Goal: Transaction & Acquisition: Purchase product/service

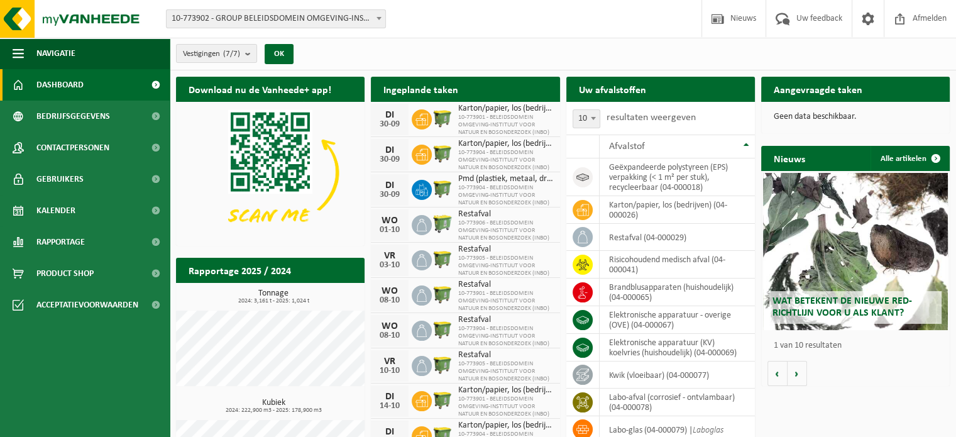
click at [860, 268] on div "Wat betekent de nieuwe RED-richtlijn voor u als klant?" at bounding box center [855, 251] width 185 height 157
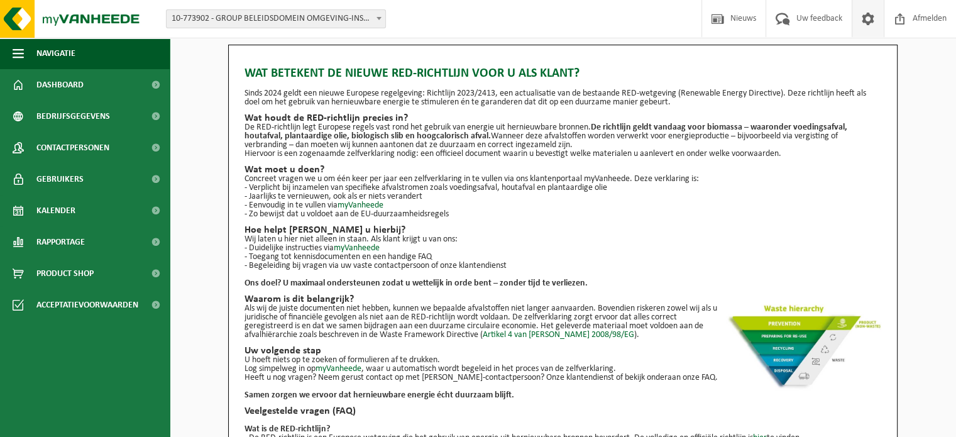
click at [867, 23] on span at bounding box center [868, 18] width 19 height 37
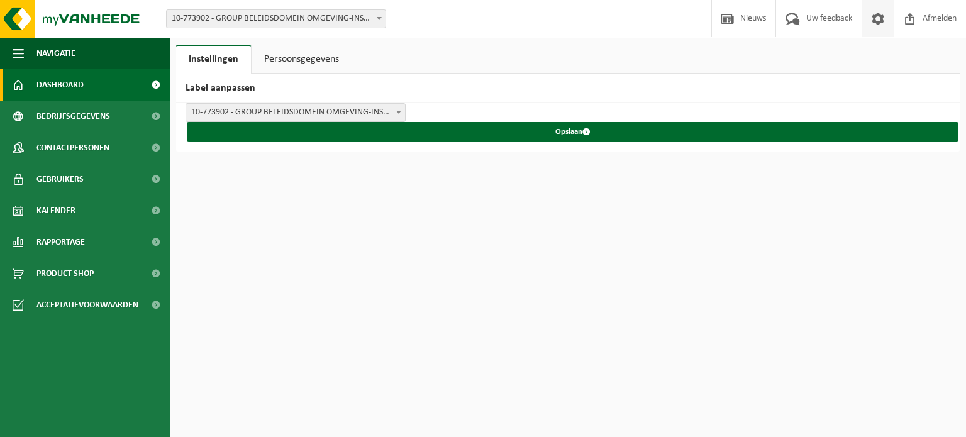
click at [72, 90] on span "Dashboard" at bounding box center [59, 84] width 47 height 31
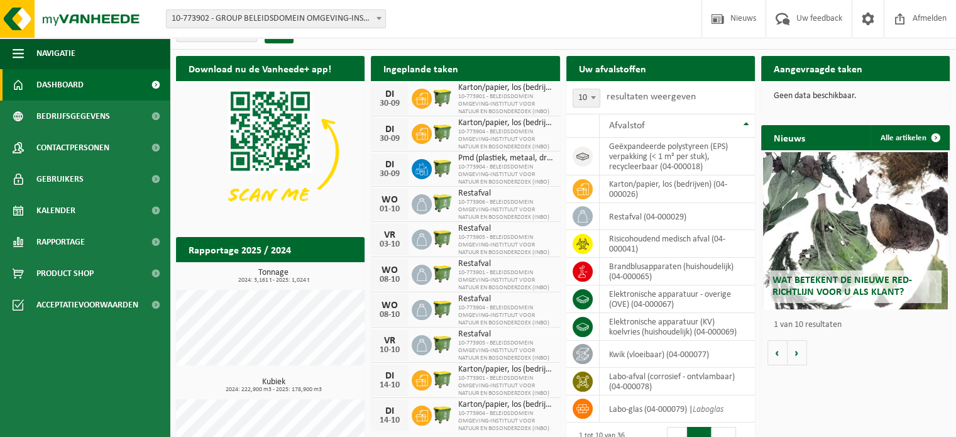
scroll to position [8, 0]
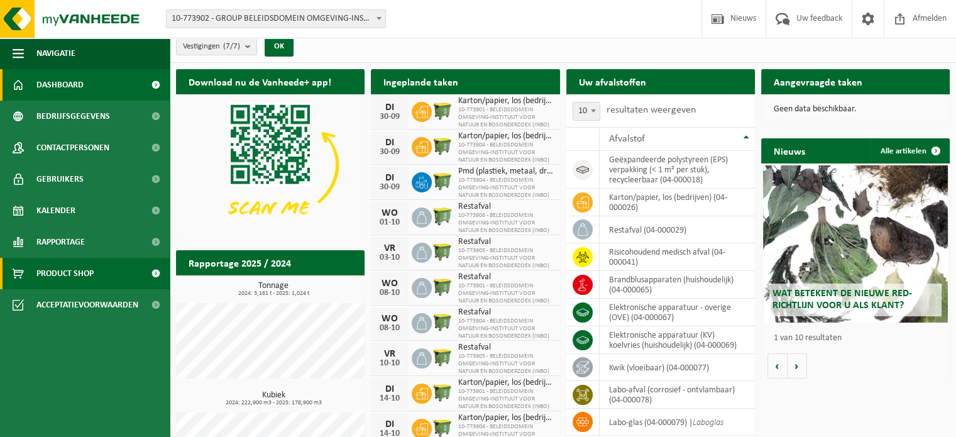
click at [87, 271] on span "Product Shop" at bounding box center [64, 273] width 57 height 31
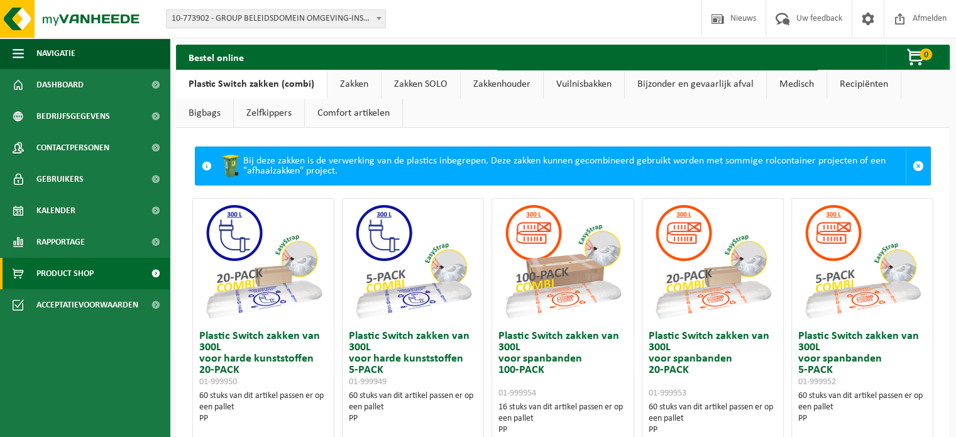
click at [343, 85] on link "Zakken" at bounding box center [353, 84] width 53 height 29
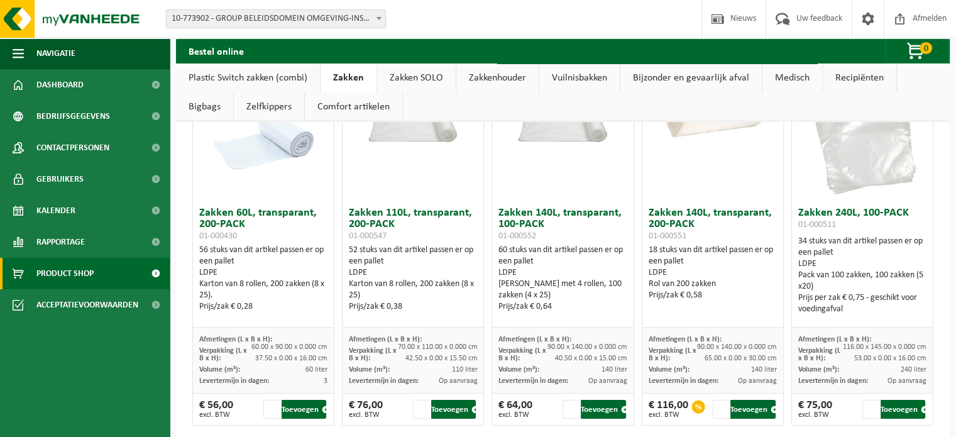
scroll to position [126, 0]
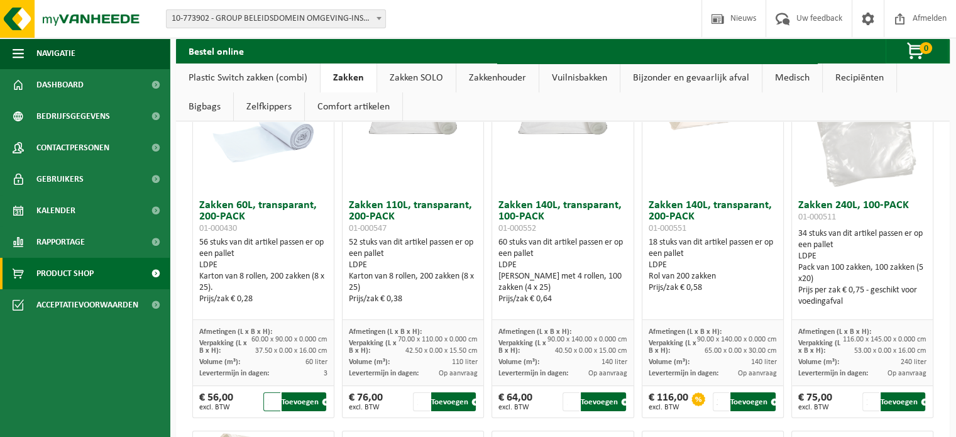
click at [273, 397] on input "2" at bounding box center [271, 401] width 17 height 19
click at [272, 404] on input "1" at bounding box center [271, 401] width 17 height 19
type input "2"
click at [272, 396] on input "2" at bounding box center [271, 401] width 17 height 19
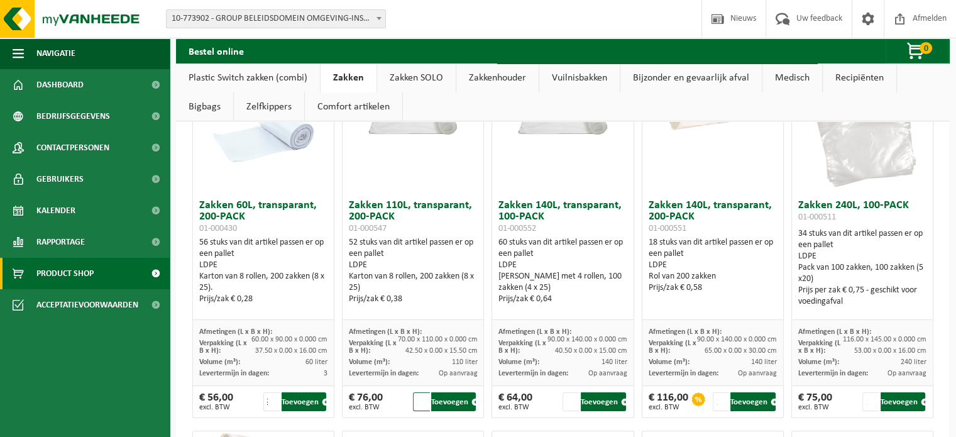
click at [421, 395] on input "2" at bounding box center [421, 401] width 17 height 19
click at [455, 404] on button "Toevoegen" at bounding box center [453, 401] width 45 height 19
type input "1"
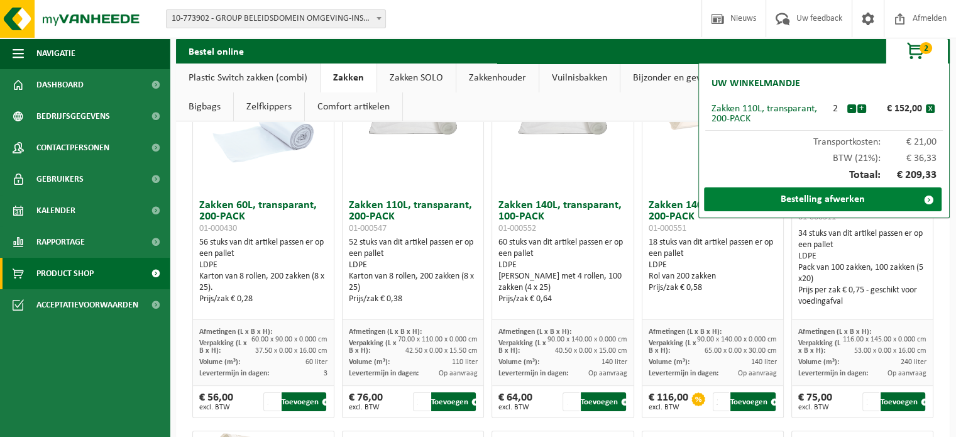
click at [840, 201] on link "Bestelling afwerken" at bounding box center [823, 199] width 238 height 24
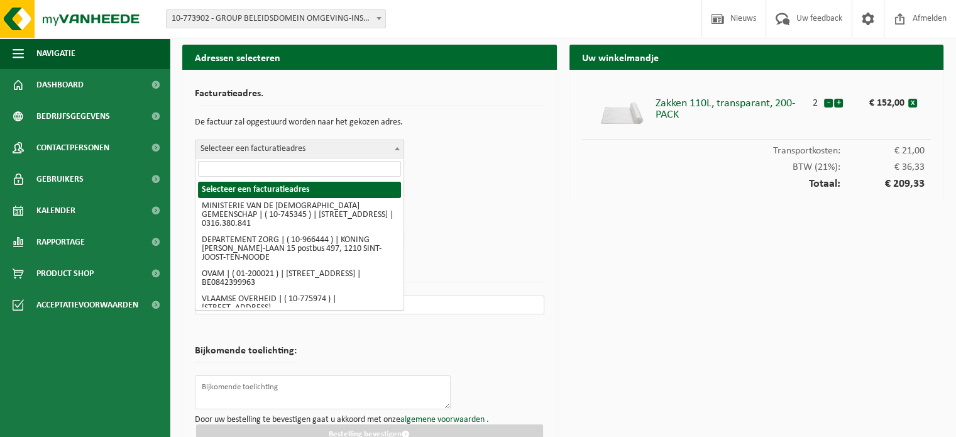
click at [392, 149] on span at bounding box center [397, 148] width 13 height 16
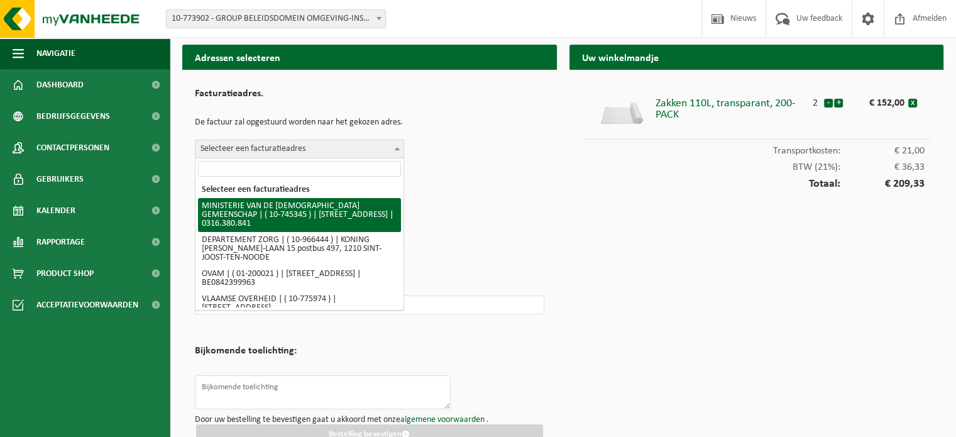
select select "5918"
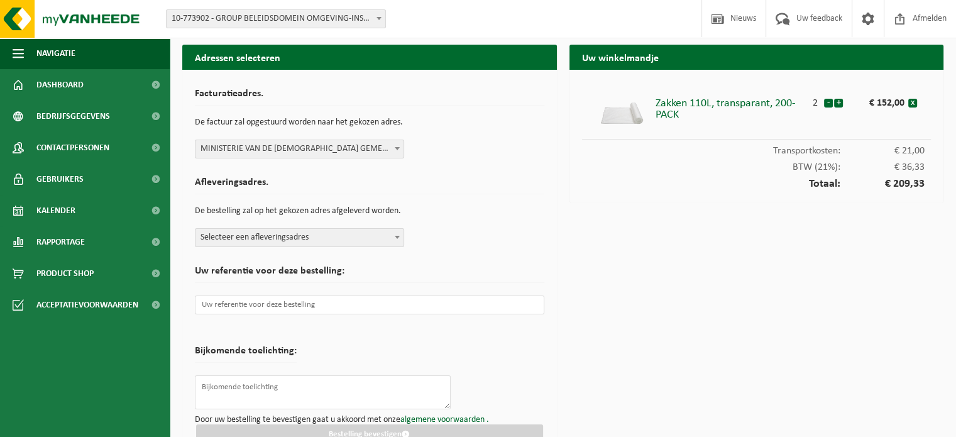
click at [387, 239] on span "Selecteer een afleveringsadres" at bounding box center [299, 238] width 208 height 18
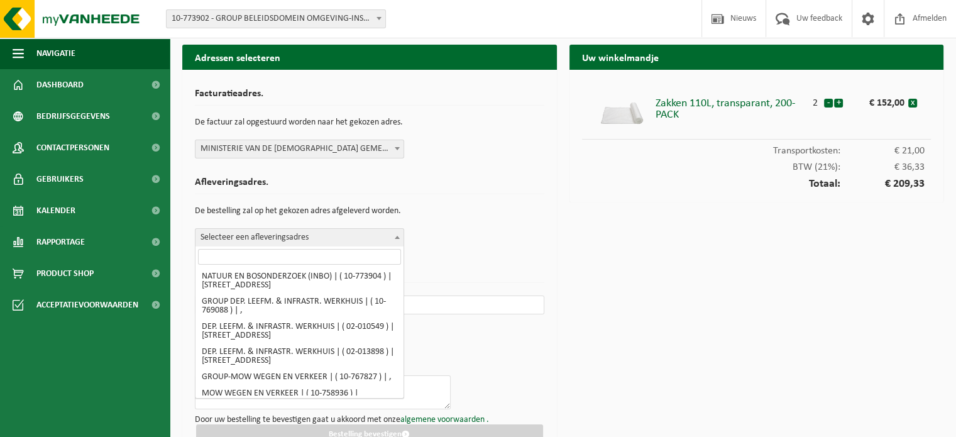
scroll to position [2074, 0]
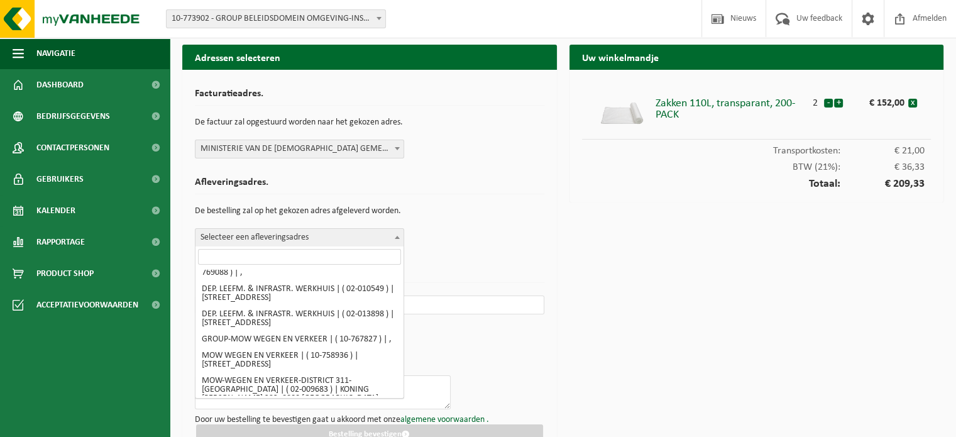
select select "20256"
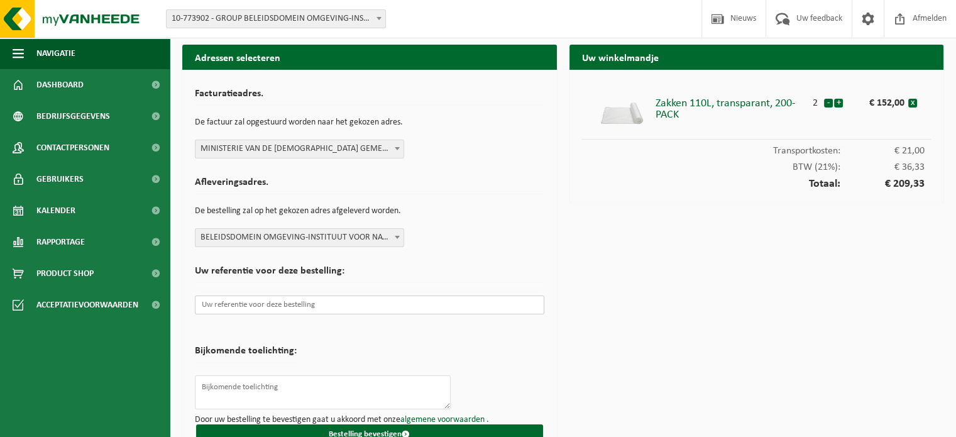
click at [331, 305] on input "text" at bounding box center [369, 304] width 349 height 19
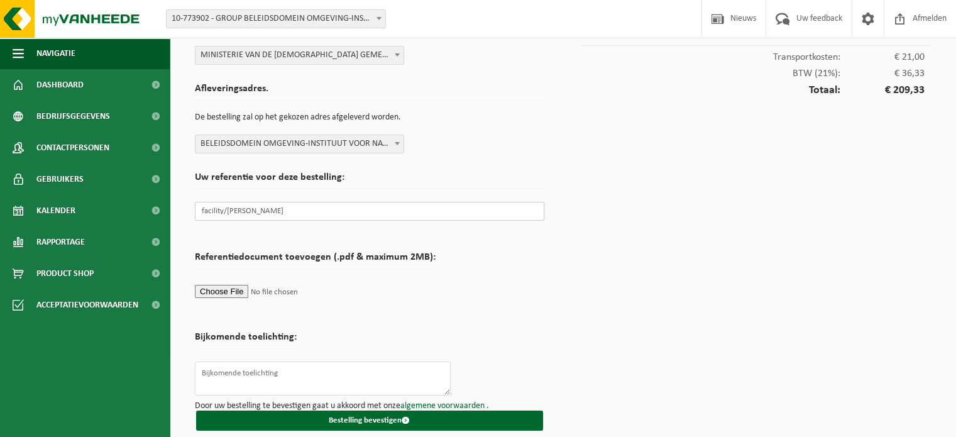
scroll to position [103, 0]
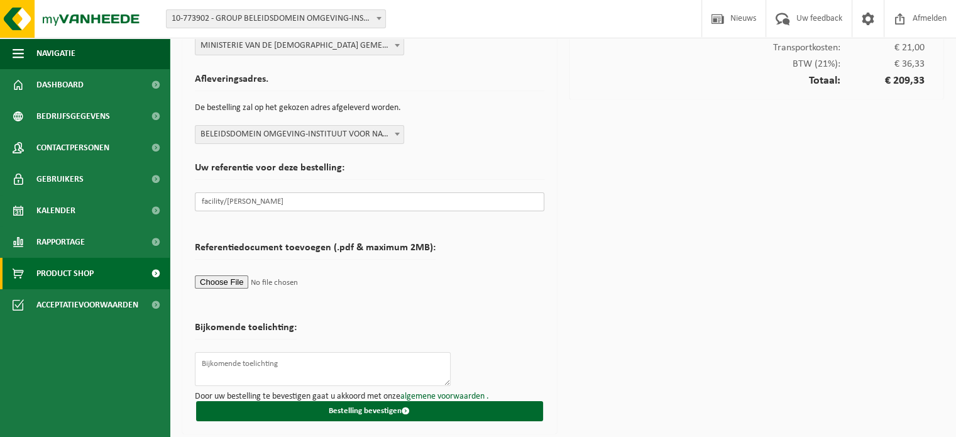
type input "facility/Joris Vernaillen"
click at [89, 272] on span "Product Shop" at bounding box center [64, 273] width 57 height 31
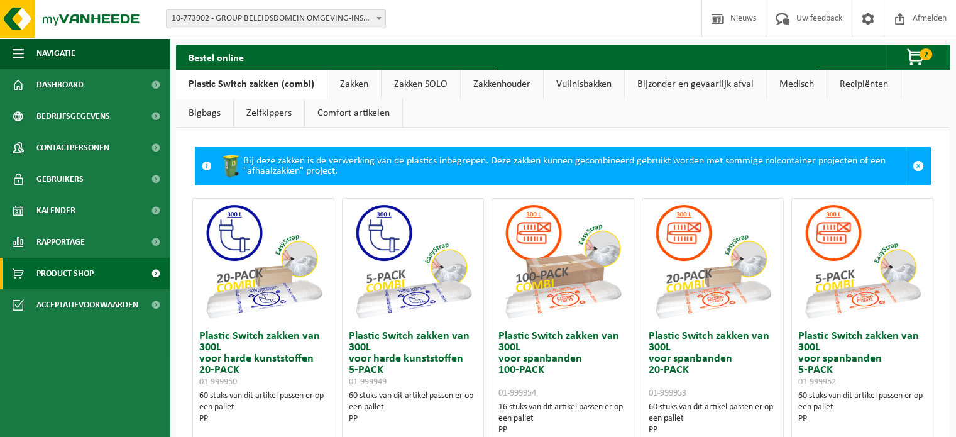
click at [343, 82] on link "Zakken" at bounding box center [353, 84] width 53 height 29
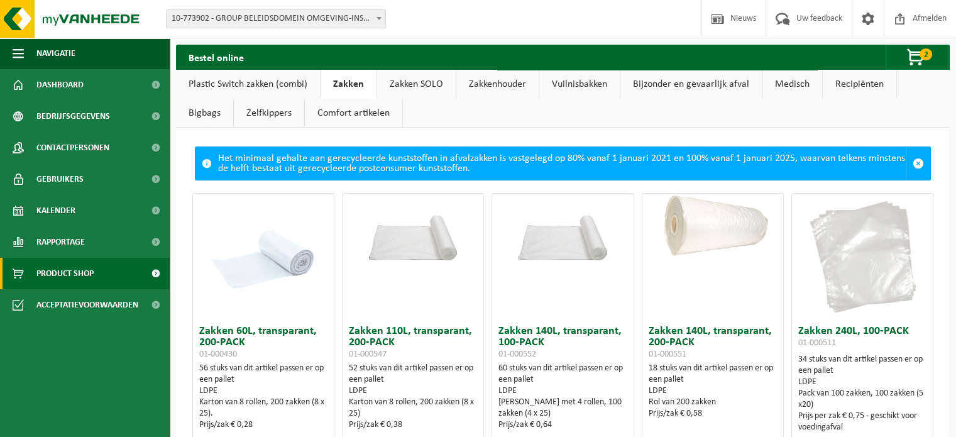
click at [400, 84] on link "Zakken SOLO" at bounding box center [416, 84] width 79 height 29
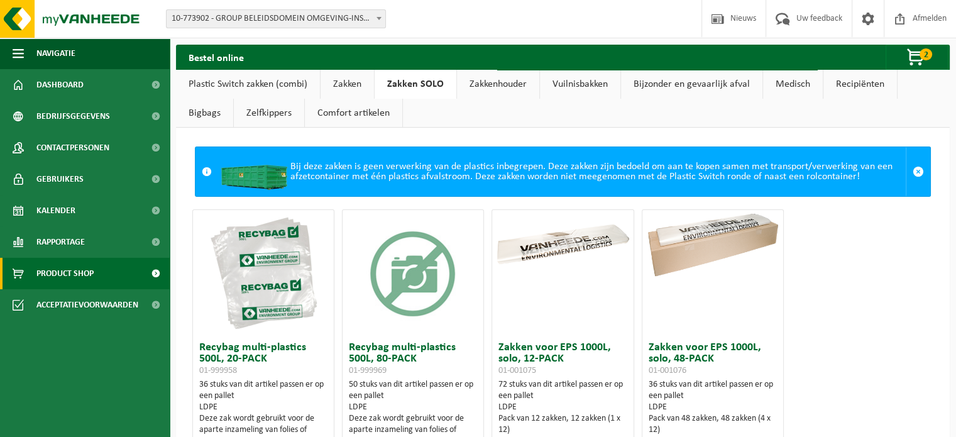
click at [353, 82] on link "Zakken" at bounding box center [347, 84] width 53 height 29
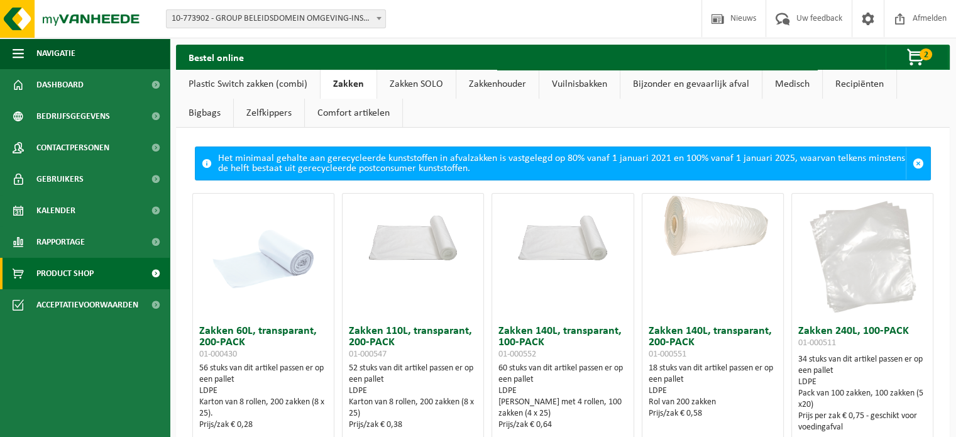
click at [428, 80] on link "Zakken SOLO" at bounding box center [416, 84] width 79 height 29
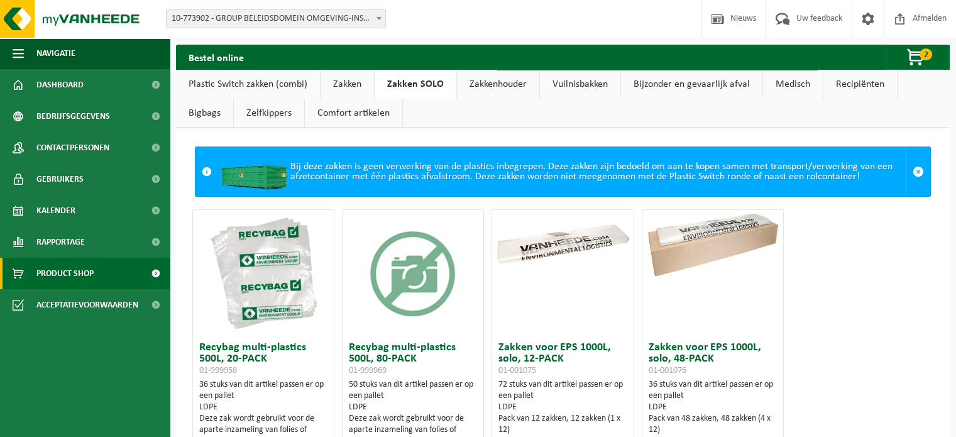
click at [354, 115] on link "Comfort artikelen" at bounding box center [353, 113] width 97 height 29
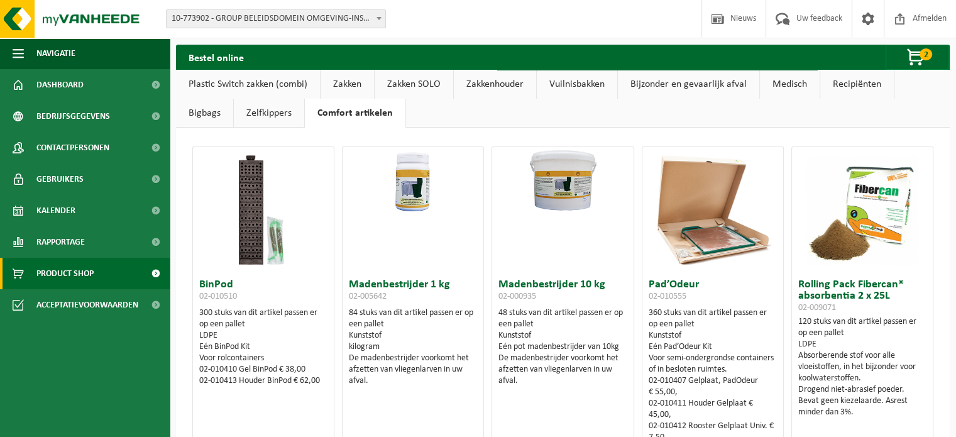
click at [234, 116] on link "Zelfkippers" at bounding box center [269, 113] width 70 height 29
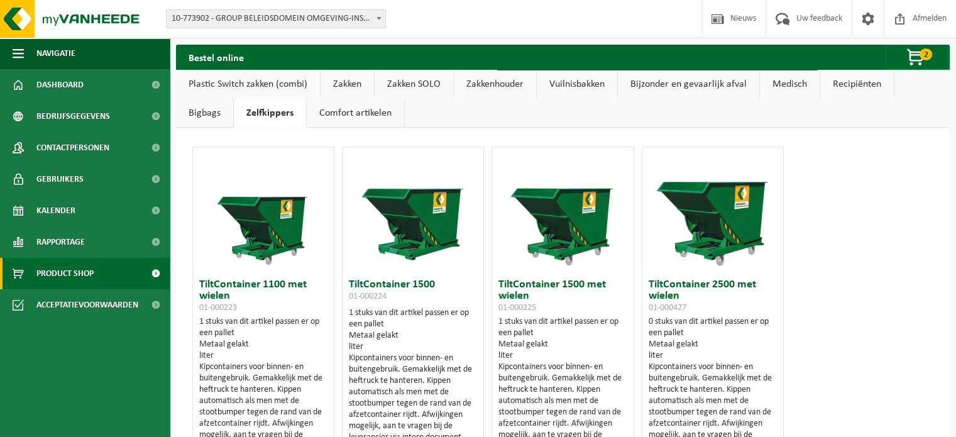
click at [233, 99] on link "Bigbags" at bounding box center [204, 113] width 57 height 29
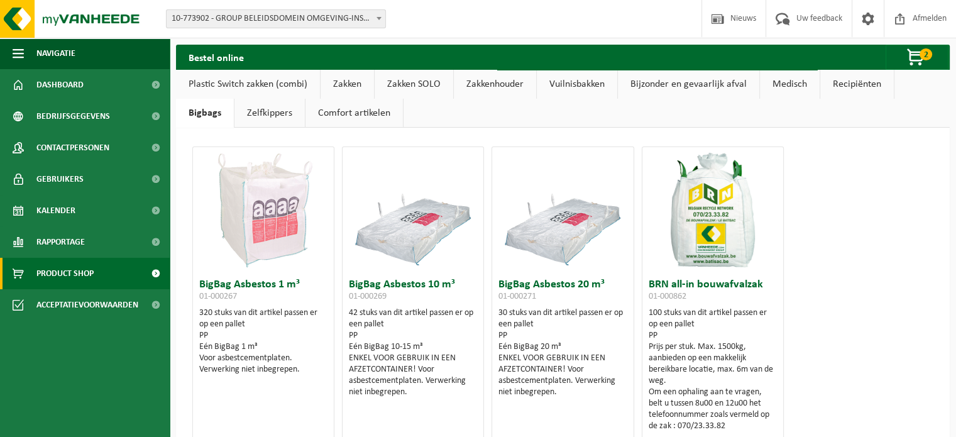
click at [862, 94] on link "Recipiënten" at bounding box center [857, 84] width 74 height 29
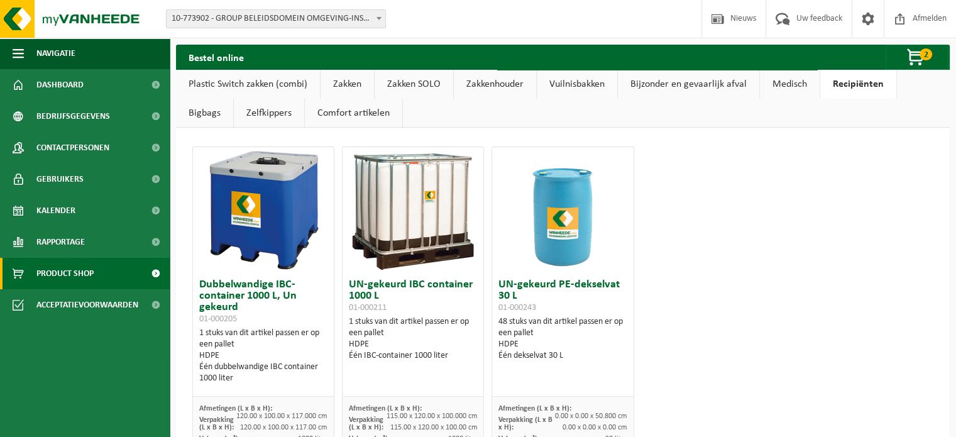
click at [779, 86] on link "Medisch" at bounding box center [790, 84] width 60 height 29
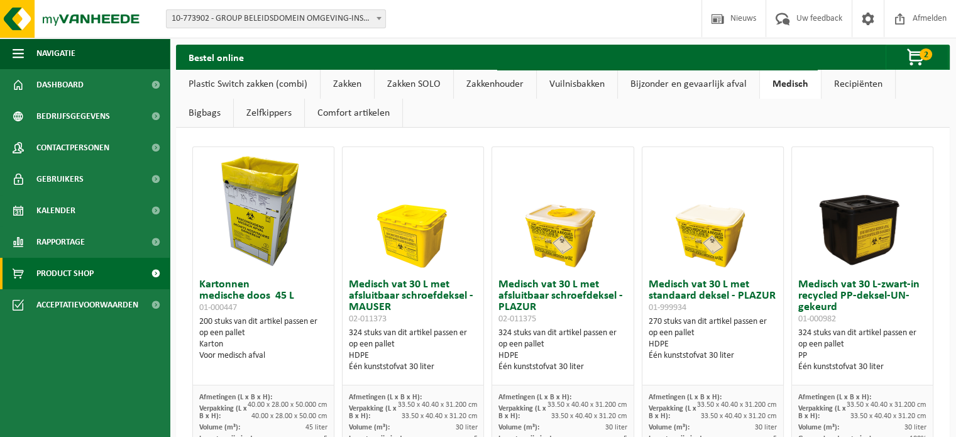
click at [690, 87] on link "Bijzonder en gevaarlijk afval" at bounding box center [688, 84] width 141 height 29
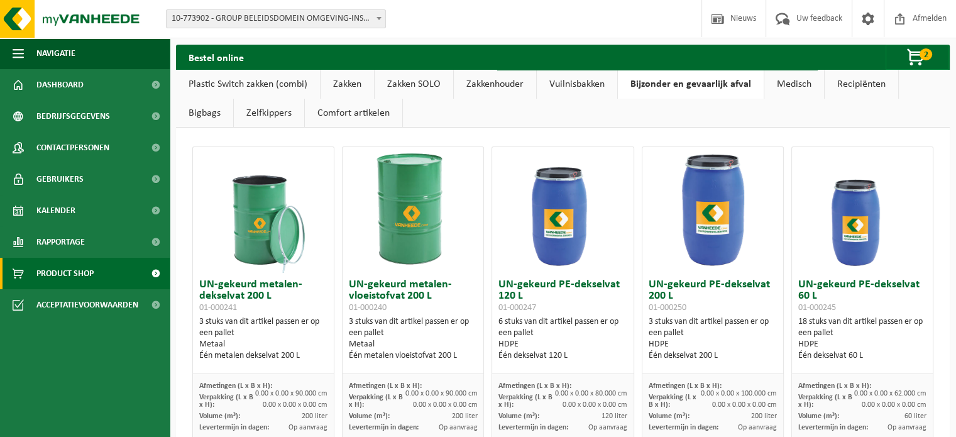
click at [581, 87] on link "Vuilnisbakken" at bounding box center [577, 84] width 80 height 29
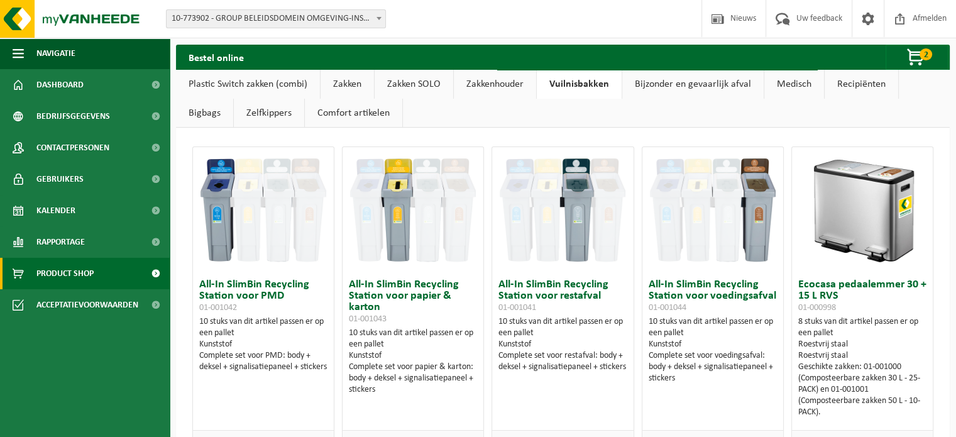
click at [495, 87] on link "Zakkenhouder" at bounding box center [495, 84] width 82 height 29
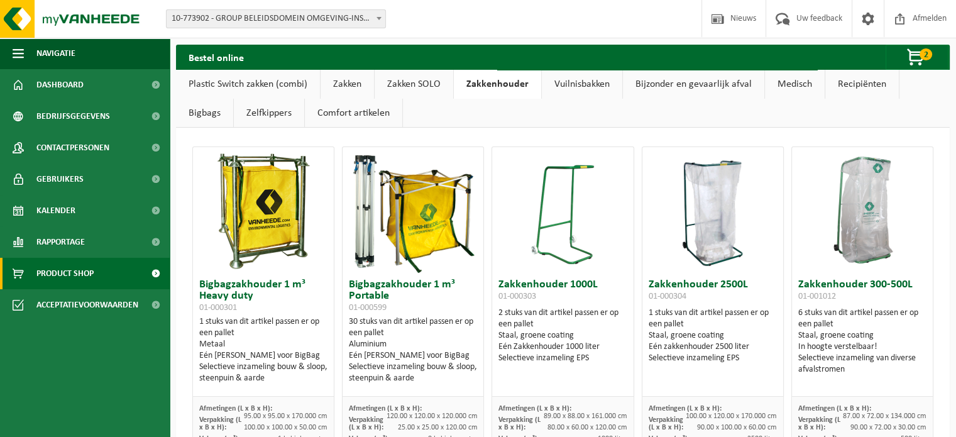
click at [422, 84] on link "Zakken SOLO" at bounding box center [414, 84] width 79 height 29
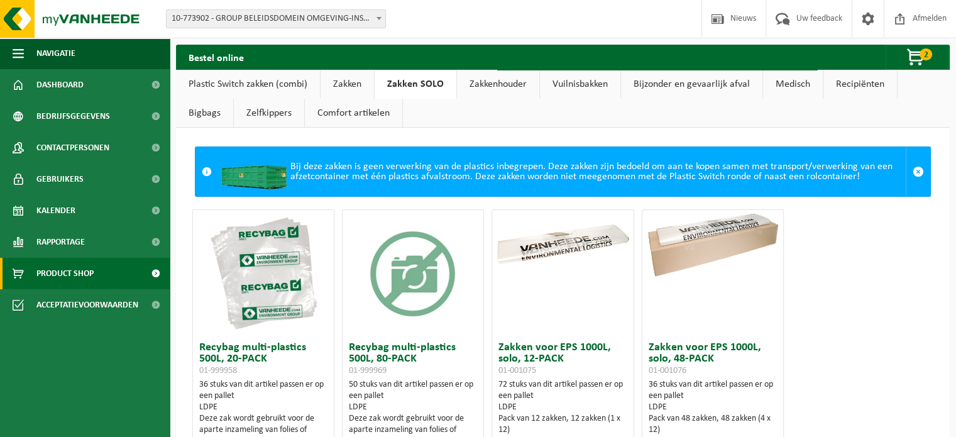
click at [351, 85] on link "Zakken" at bounding box center [347, 84] width 53 height 29
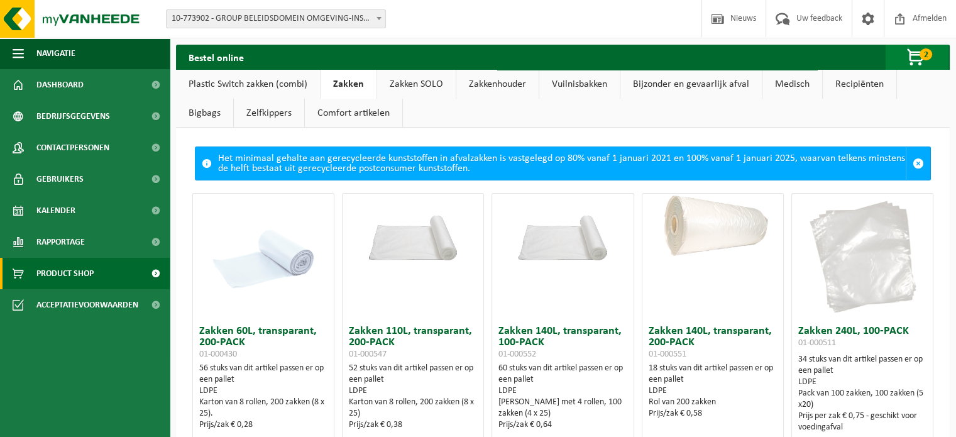
click at [920, 58] on span "button" at bounding box center [916, 57] width 63 height 25
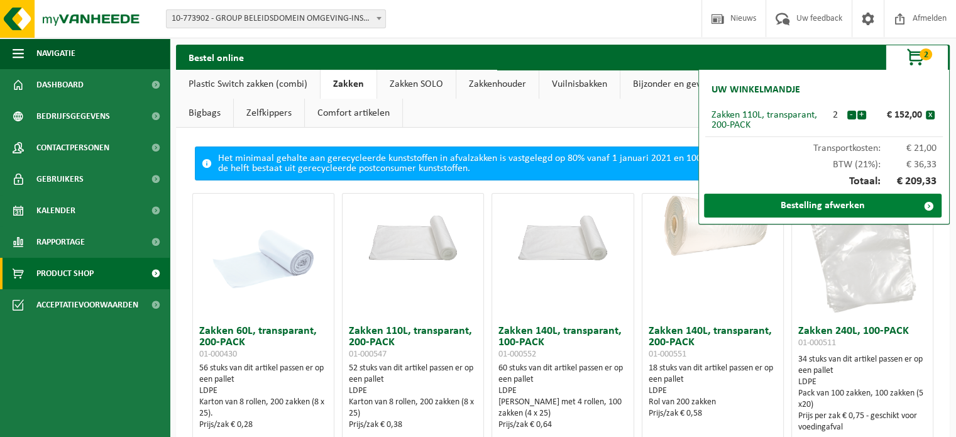
click at [849, 207] on link "Bestelling afwerken" at bounding box center [823, 206] width 238 height 24
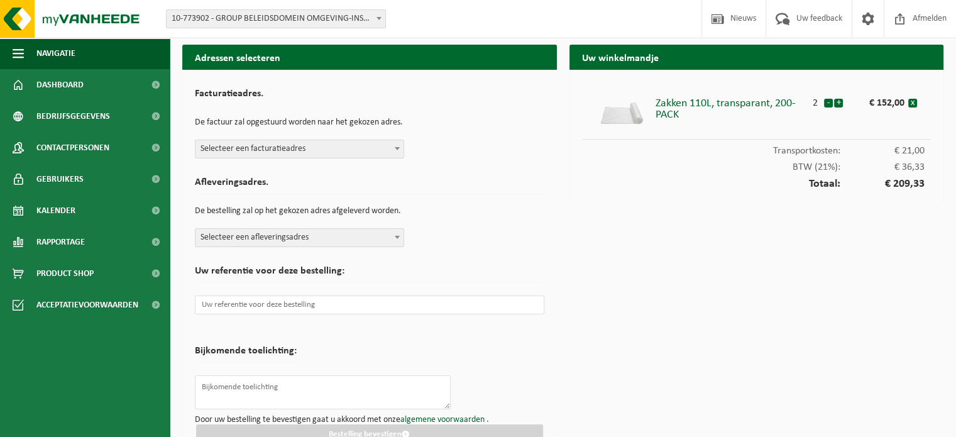
click at [356, 152] on span "Selecteer een facturatieadres" at bounding box center [299, 149] width 208 height 18
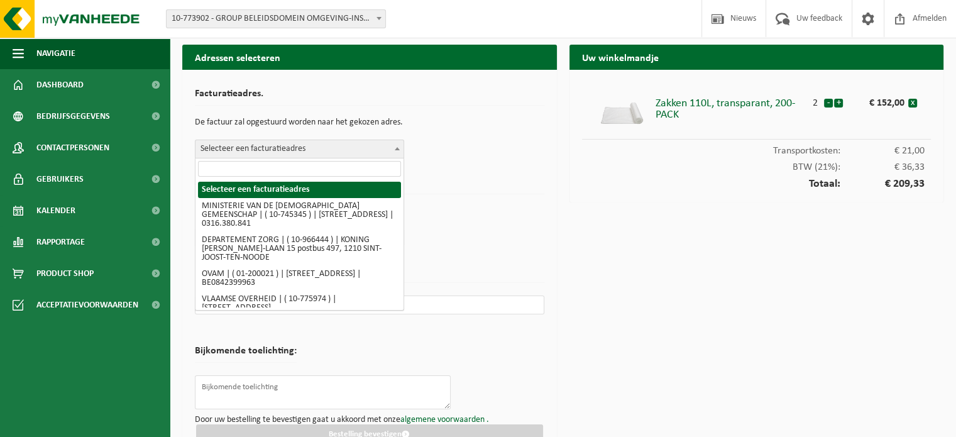
select select "5918"
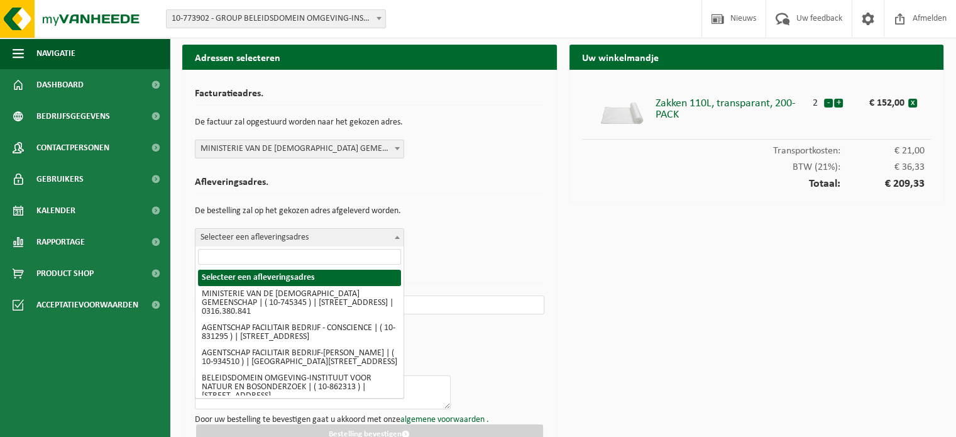
click at [339, 234] on span "Selecteer een afleveringsadres" at bounding box center [299, 238] width 208 height 18
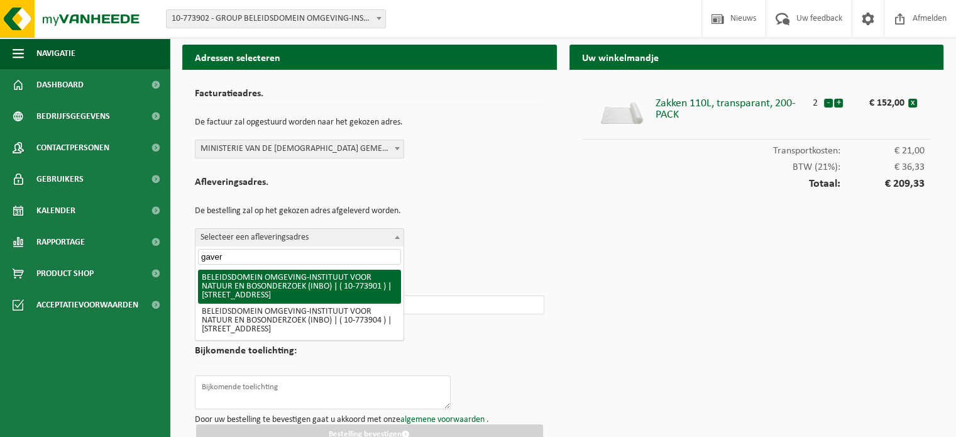
type input "gaver"
select select "20256"
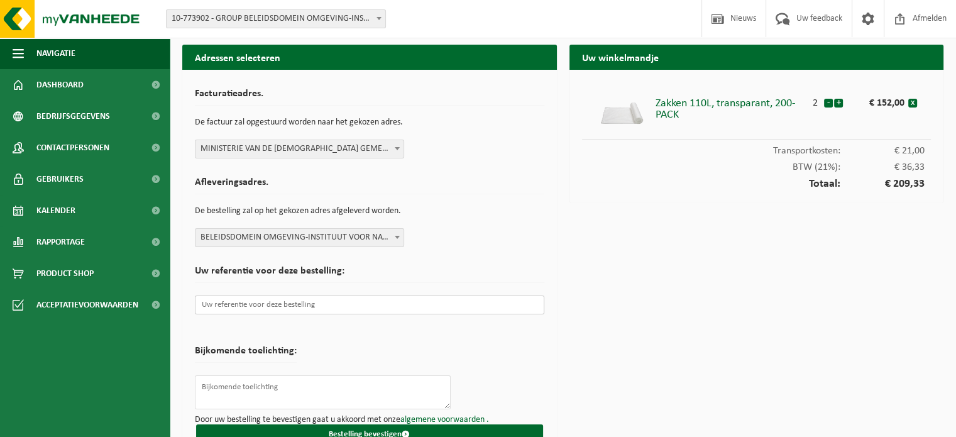
click at [305, 306] on input "text" at bounding box center [369, 304] width 349 height 19
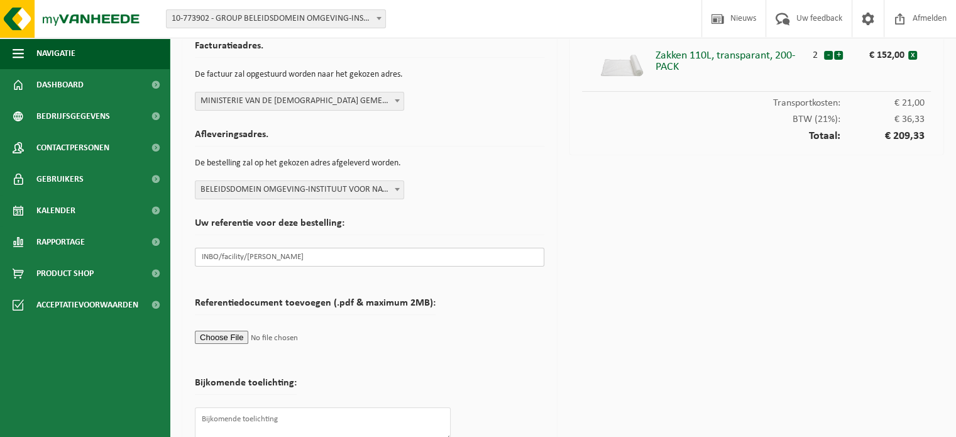
scroll to position [103, 0]
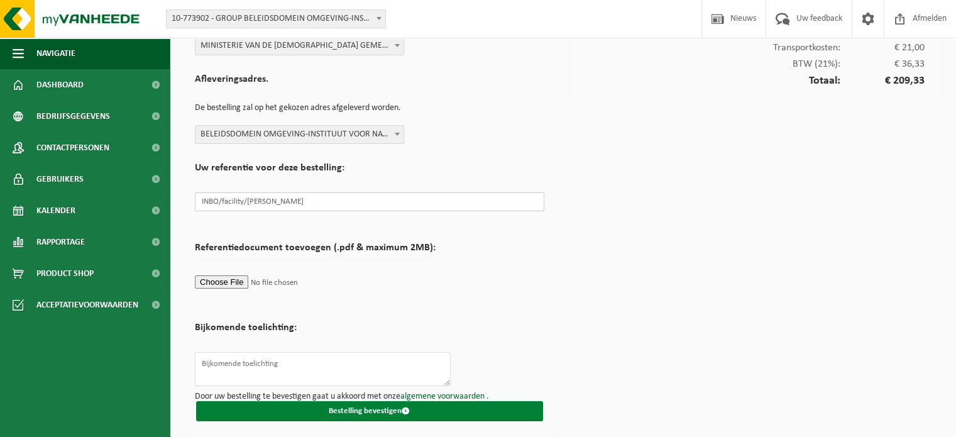
type input "INBO/facility/[PERSON_NAME]"
click at [393, 407] on button "Bestelling bevestigen" at bounding box center [369, 411] width 347 height 20
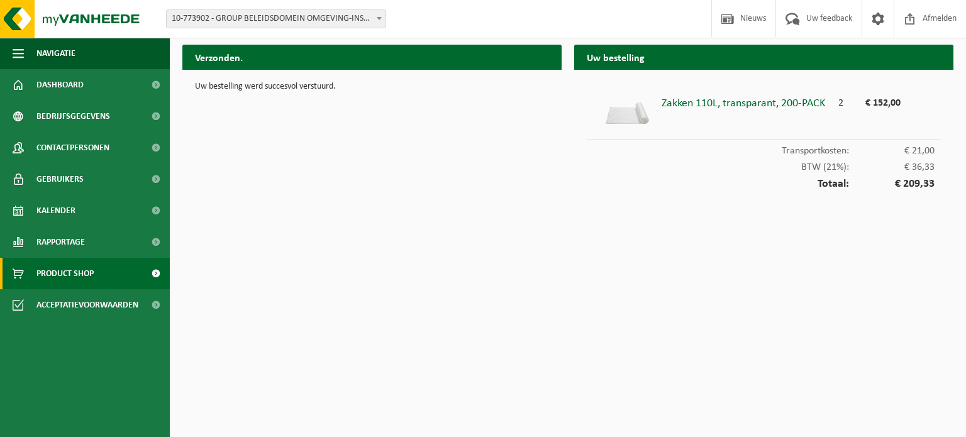
click at [100, 277] on link "Product Shop" at bounding box center [85, 273] width 170 height 31
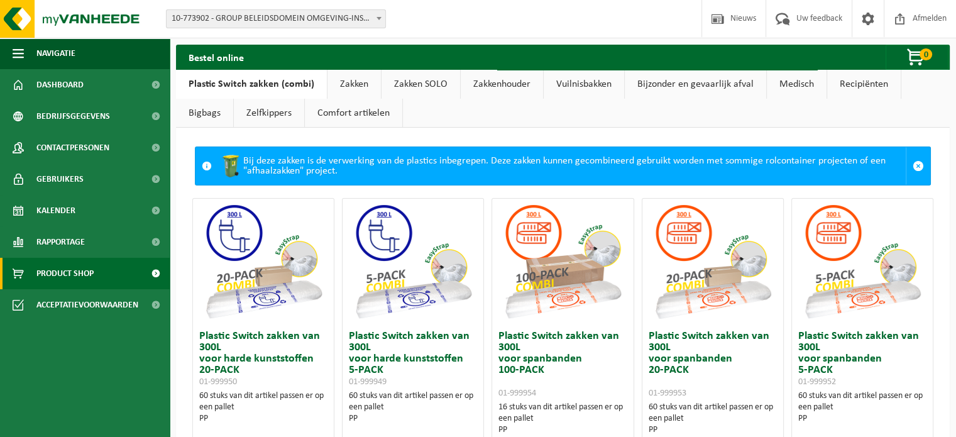
click at [356, 78] on link "Zakken" at bounding box center [353, 84] width 53 height 29
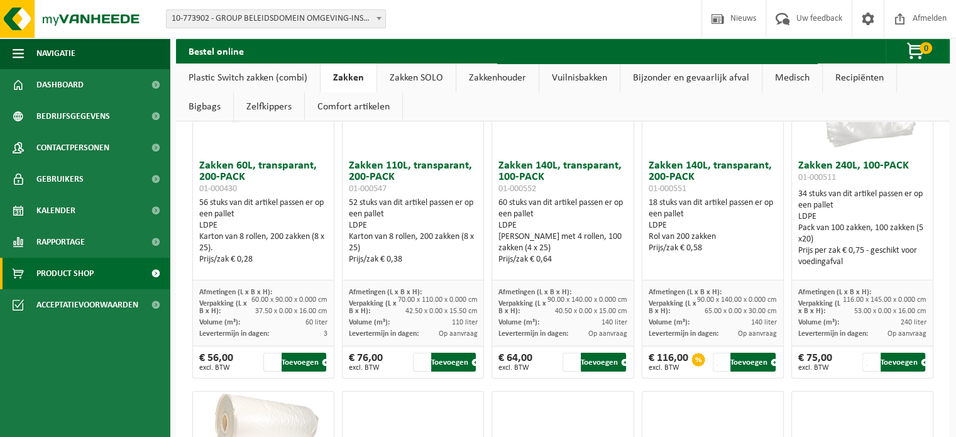
scroll to position [189, 0]
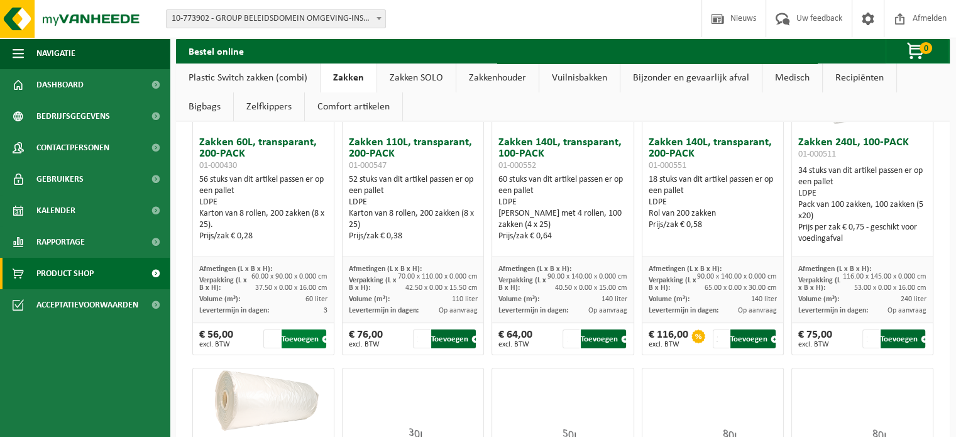
click at [314, 338] on button "Toevoegen" at bounding box center [304, 338] width 45 height 19
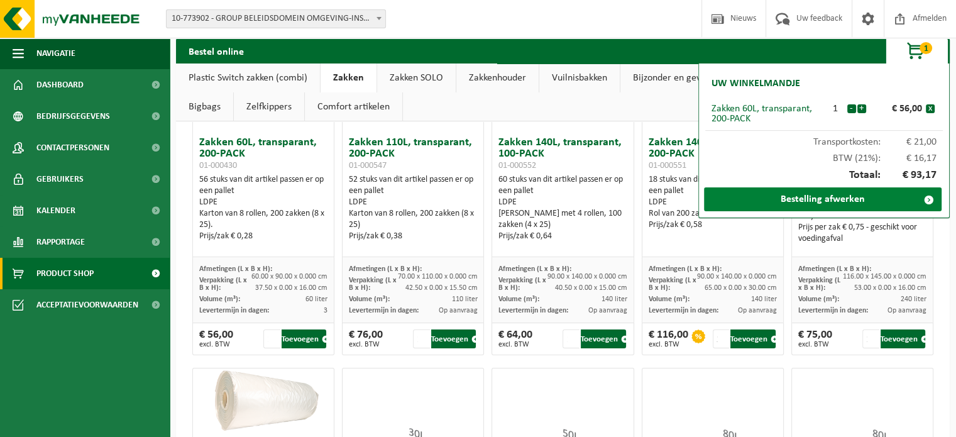
click at [831, 201] on link "Bestelling afwerken" at bounding box center [823, 199] width 238 height 24
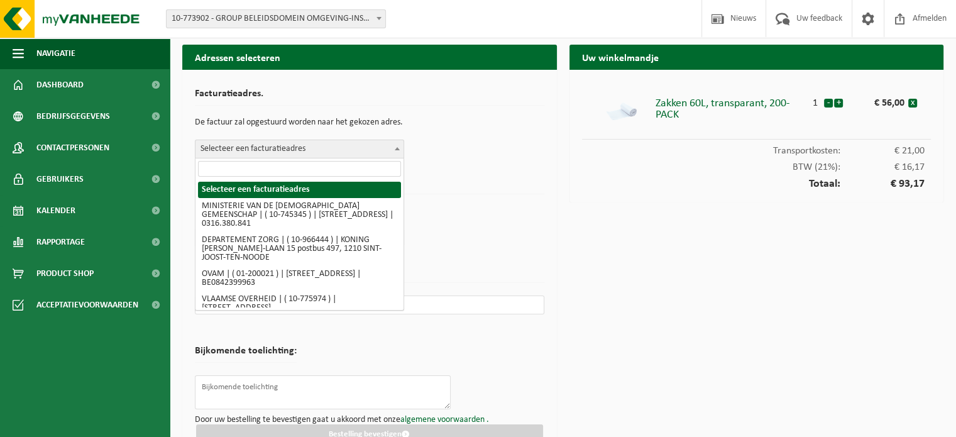
click at [370, 146] on span "Selecteer een facturatieadres" at bounding box center [299, 149] width 208 height 18
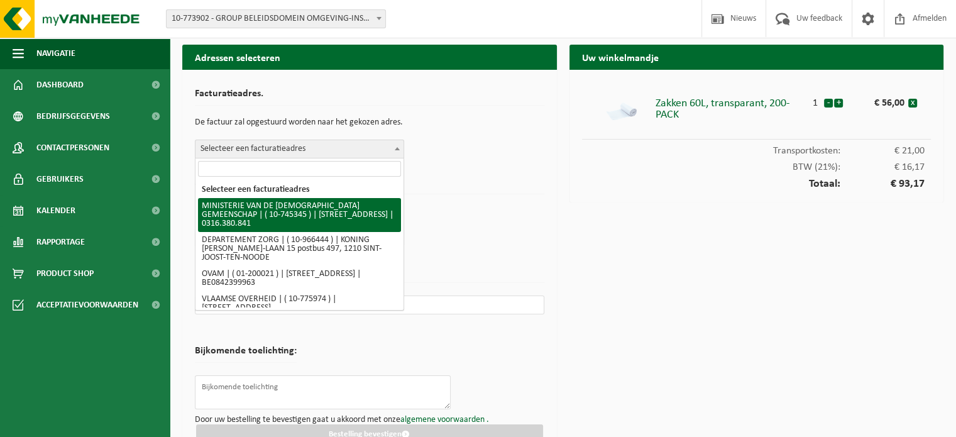
select select "5918"
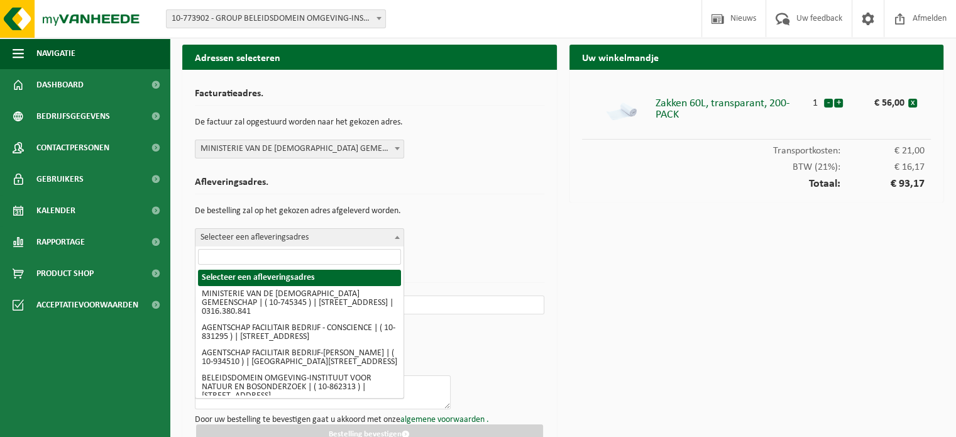
click at [297, 234] on span "Selecteer een afleveringsadres" at bounding box center [299, 238] width 208 height 18
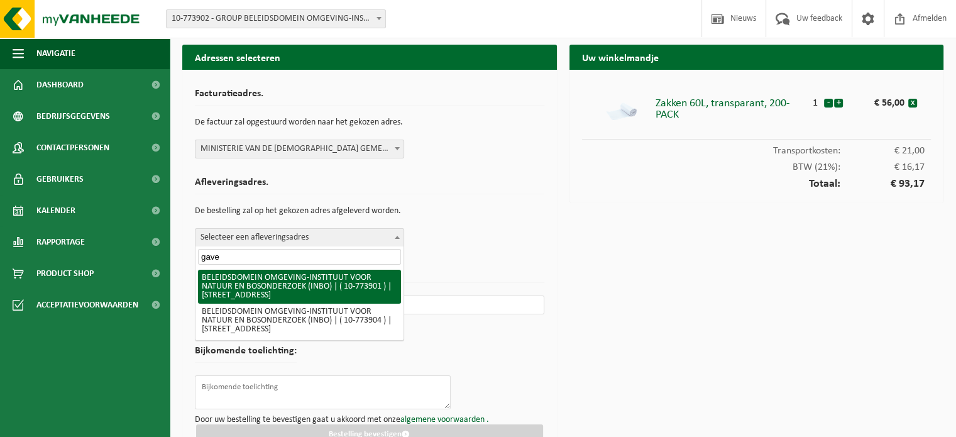
type input "gave"
select select "20256"
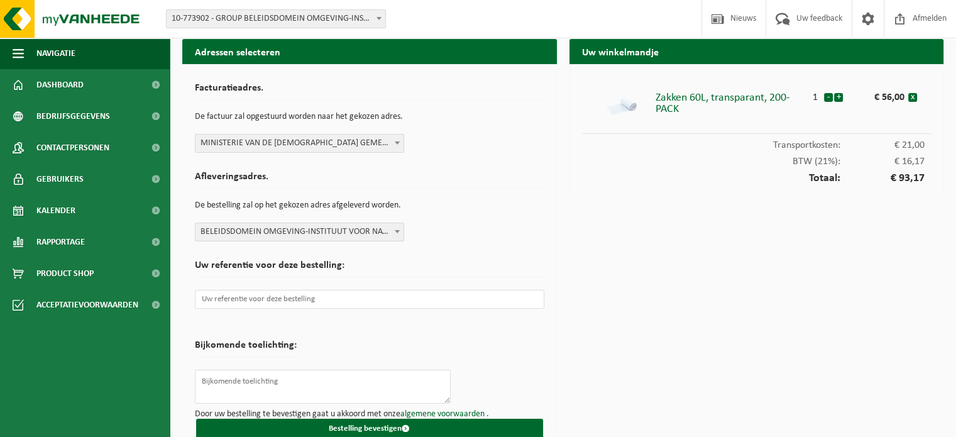
scroll to position [24, 0]
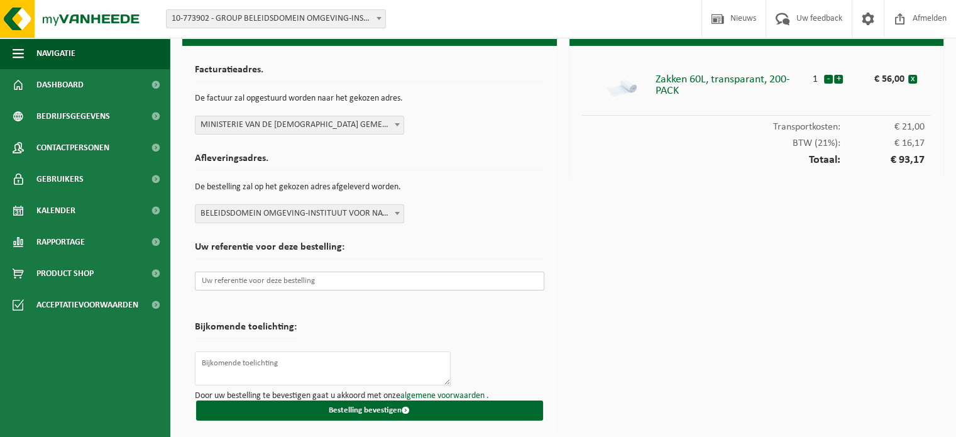
click at [326, 282] on input "text" at bounding box center [369, 281] width 349 height 19
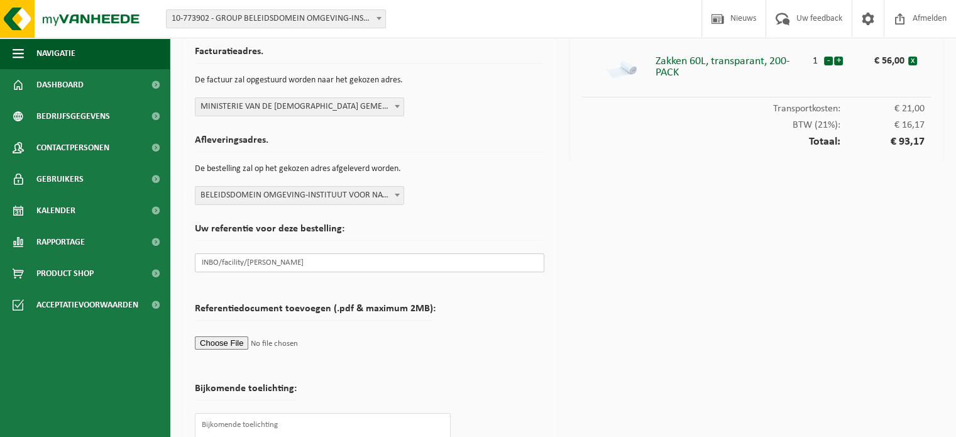
scroll to position [0, 0]
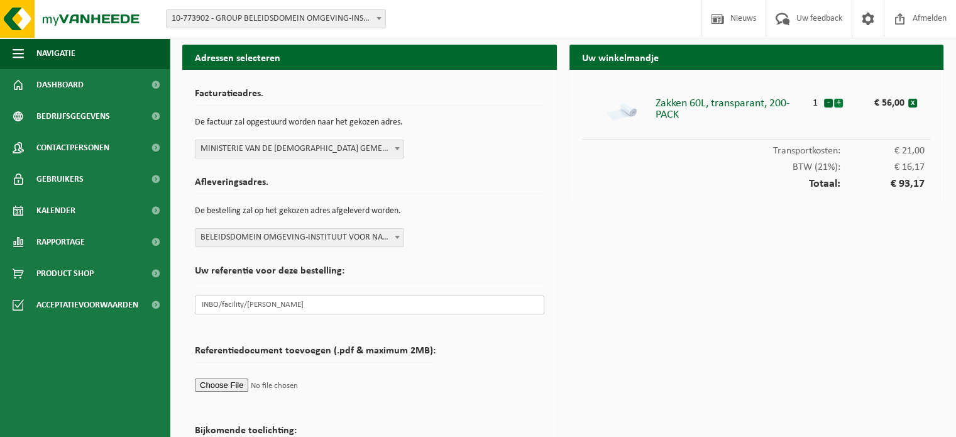
type input "INBO/facility/[PERSON_NAME]"
click at [839, 102] on button "+" at bounding box center [838, 103] width 9 height 9
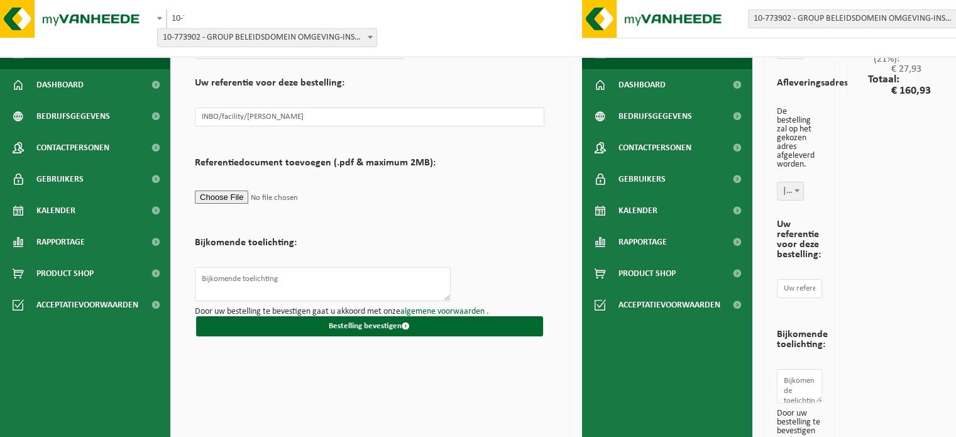
scroll to position [251, 0]
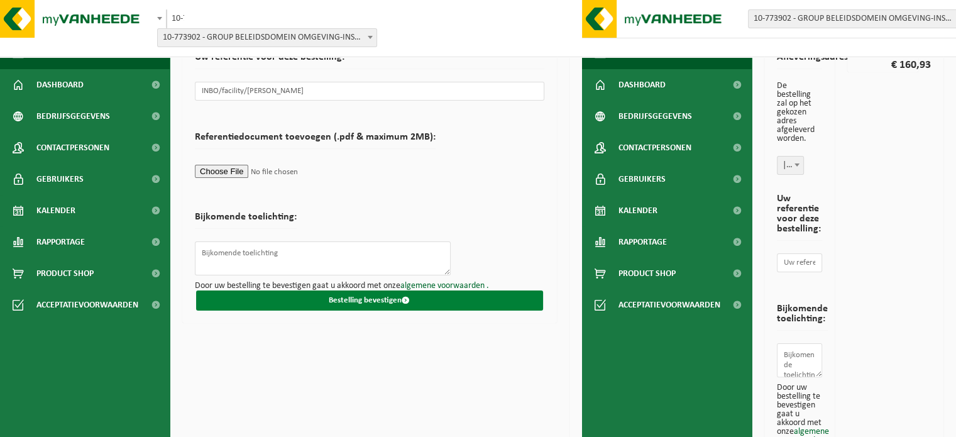
click at [372, 304] on button "Bestelling bevestigen" at bounding box center [369, 300] width 347 height 20
